Goal: Check status: Check status

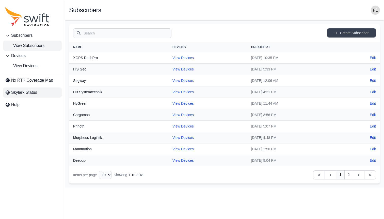
click at [35, 96] on link "Skylark Status" at bounding box center [32, 93] width 59 height 10
click at [37, 46] on span "View Subscribers" at bounding box center [24, 46] width 39 height 6
click at [349, 174] on link "2" at bounding box center [348, 175] width 9 height 9
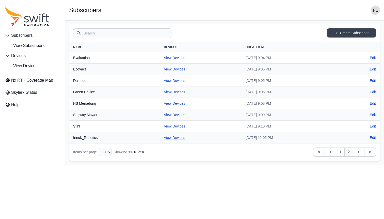
click at [169, 139] on link "View Devices" at bounding box center [174, 138] width 21 height 4
select select "bd866972-03b3-4f9b-bc51-e857d56ad56f"
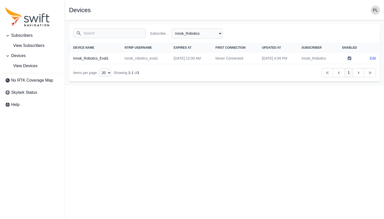
click at [121, 59] on td "innok_robotics_eval1" at bounding box center [145, 58] width 49 height 11
